Goal: Task Accomplishment & Management: Complete application form

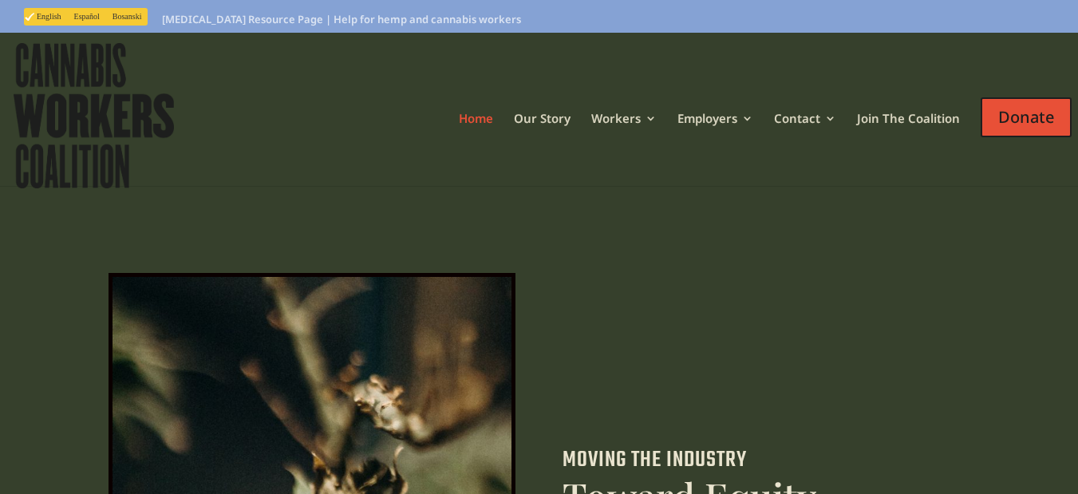
click at [774, 112] on link "Contact" at bounding box center [805, 138] width 62 height 53
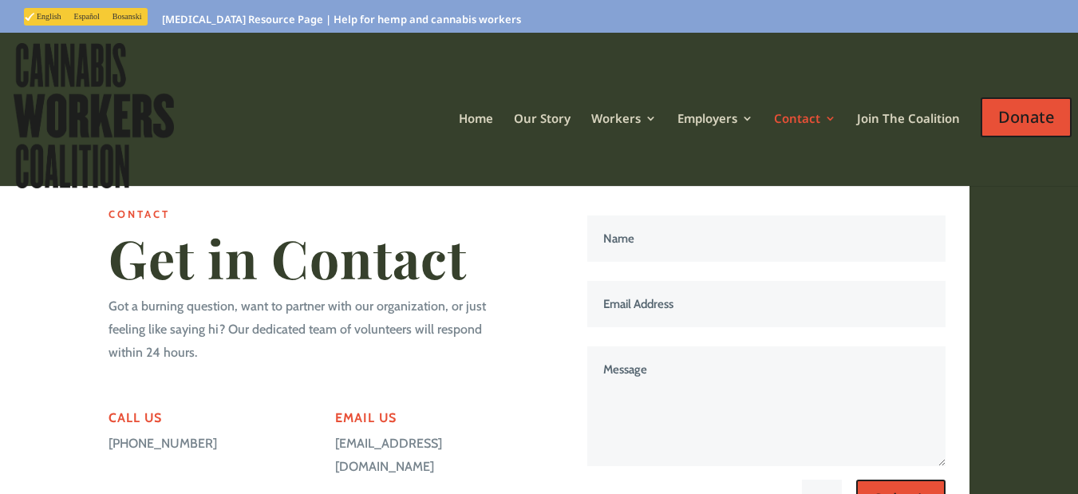
scroll to position [64, 0]
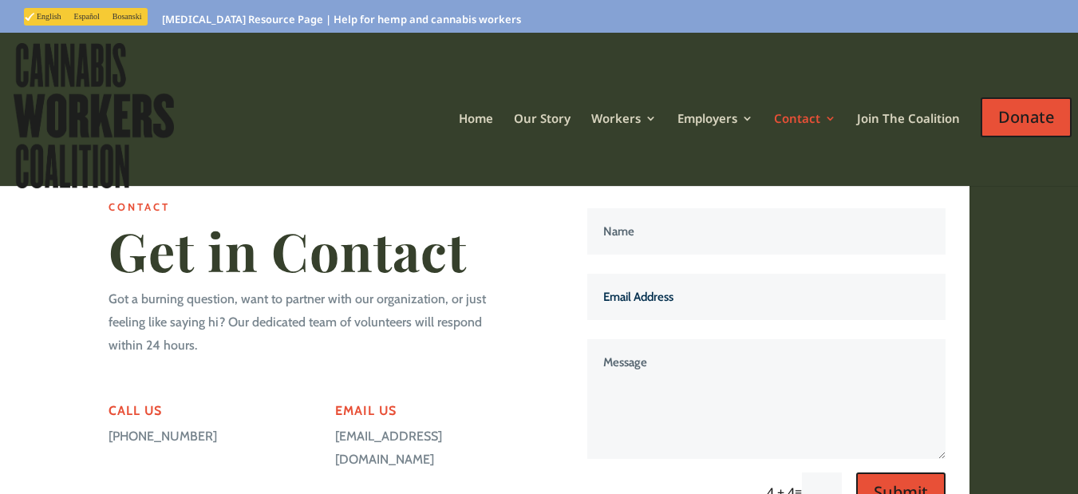
click at [692, 274] on input "Email Address" at bounding box center [766, 297] width 359 height 46
click at [693, 208] on input "Name" at bounding box center [766, 231] width 359 height 46
type input "Jordan Gilbert"
click at [632, 286] on form "Name Jordan Gilbert Email Address Message 4 + 4 = Submit" at bounding box center [761, 360] width 370 height 304
click at [693, 279] on input "Email Address" at bounding box center [766, 297] width 359 height 46
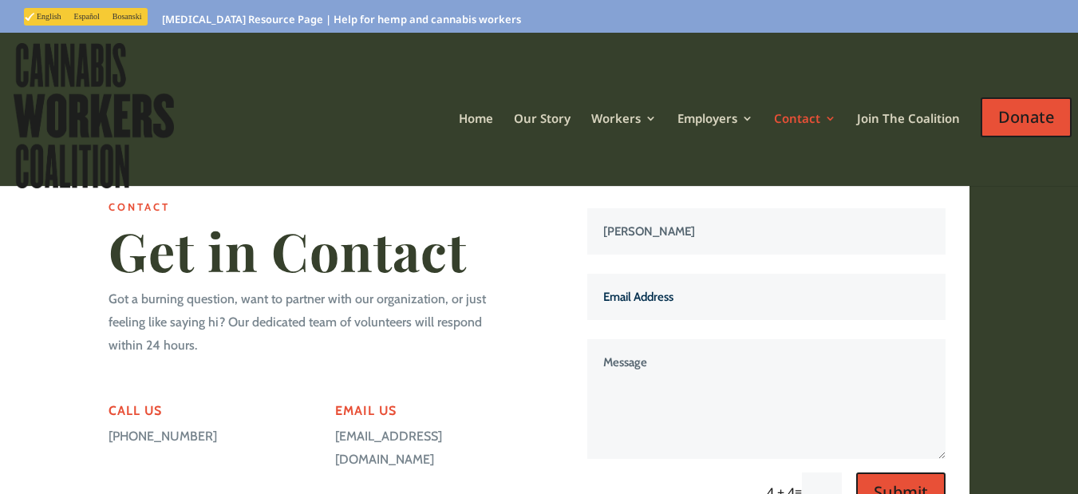
type input "jordan@webdesignsinnovative.com"
drag, startPoint x: 642, startPoint y: 349, endPoint x: 834, endPoint y: 397, distance: 197.2
click at [641, 350] on textarea "Message" at bounding box center [766, 399] width 359 height 120
paste textarea "Beloved website owner, I’m Jordan from the USA, and I’ve been helping businesse…"
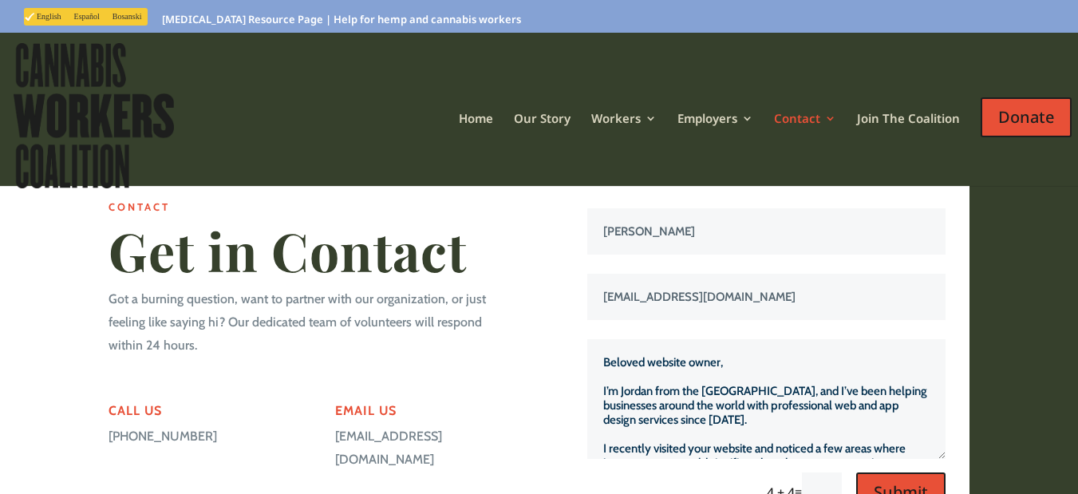
scroll to position [318, 0]
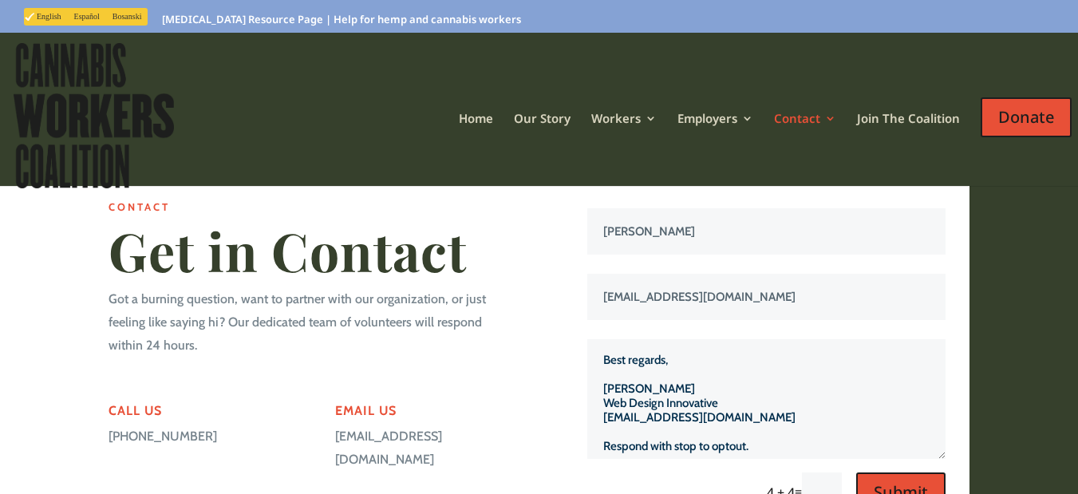
type textarea "Beloved website owner, I’m Jordan from the USA, and I’ve been helping businesse…"
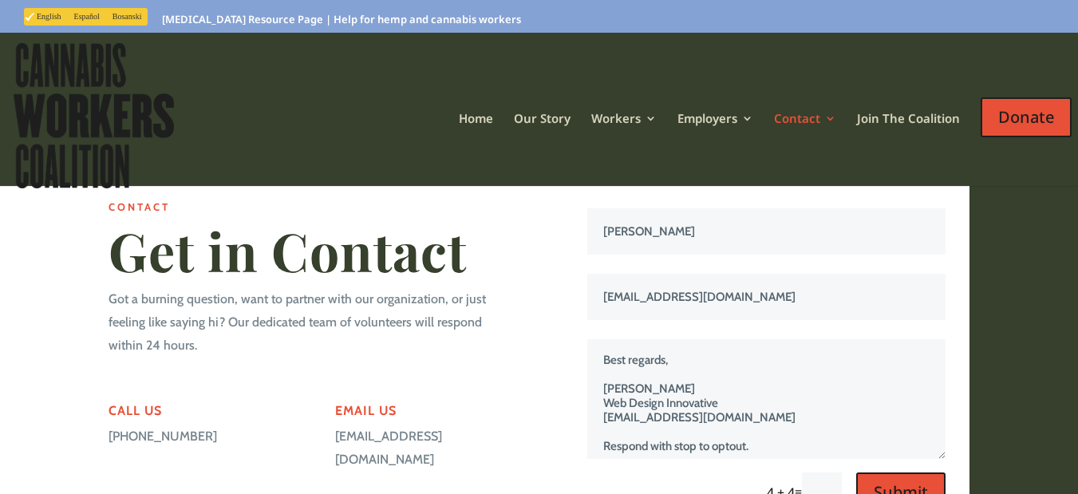
click at [835, 472] on input "text" at bounding box center [822, 492] width 40 height 40
type input "8"
click at [856, 472] on button "Submit" at bounding box center [900, 492] width 89 height 40
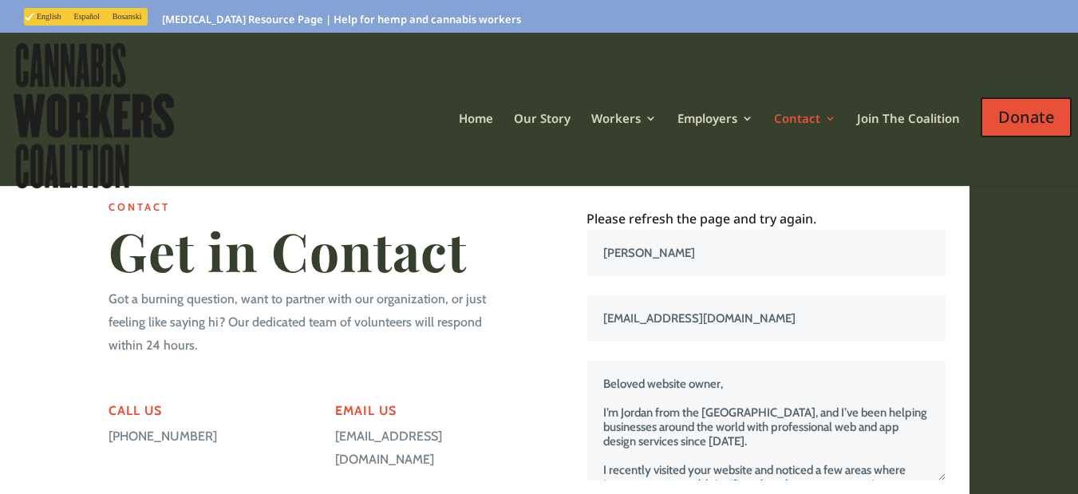
type input "19"
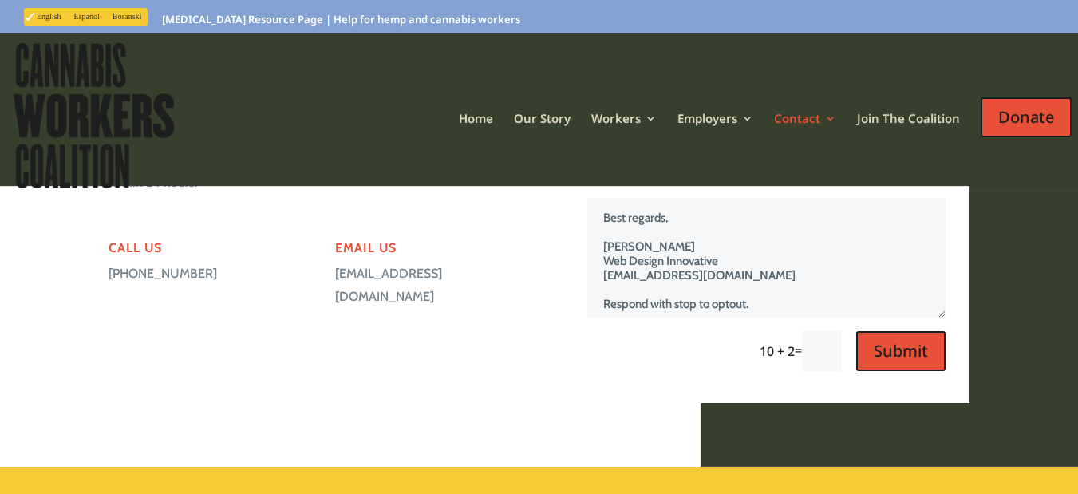
scroll to position [215, 0]
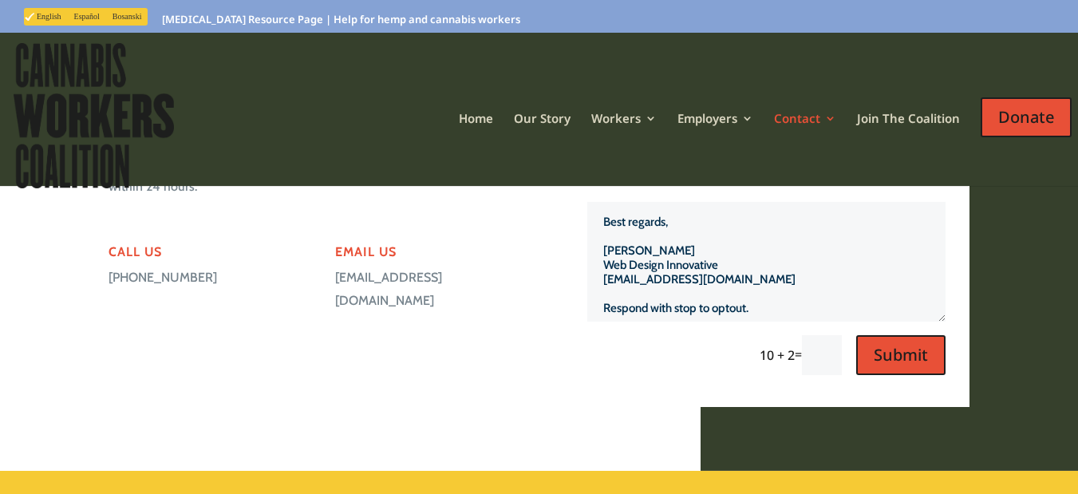
click at [825, 315] on textarea "Beloved website owner, I’m Jordan from the USA, and I’ve been helping businesse…" at bounding box center [766, 262] width 359 height 120
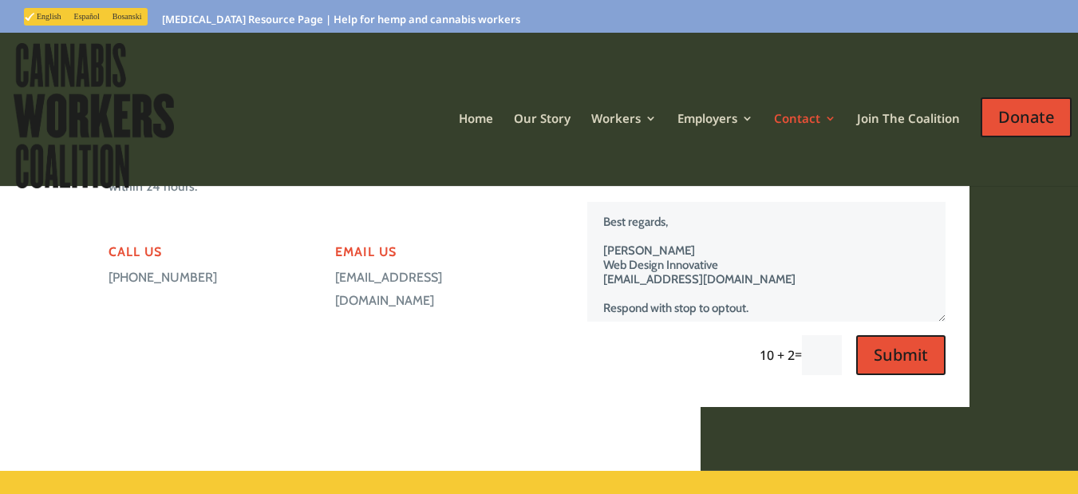
click at [827, 365] on input "text" at bounding box center [822, 355] width 40 height 40
type input "1"
type input "12"
click at [856, 335] on button "Submit" at bounding box center [900, 355] width 89 height 40
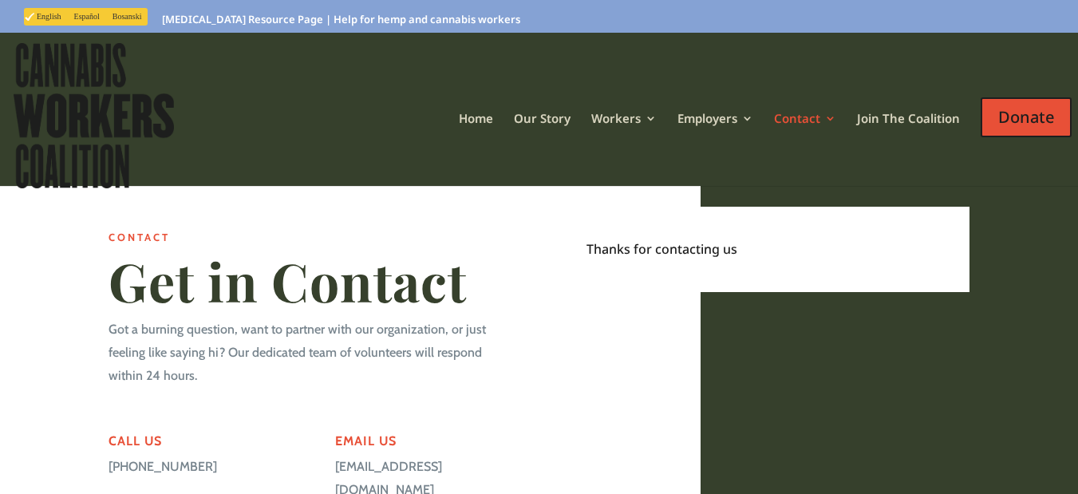
scroll to position [24, 0]
